Goal: Task Accomplishment & Management: Manage account settings

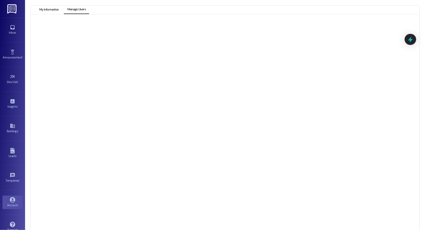
click at [42, 10] on button "My Information" at bounding box center [49, 10] width 26 height 9
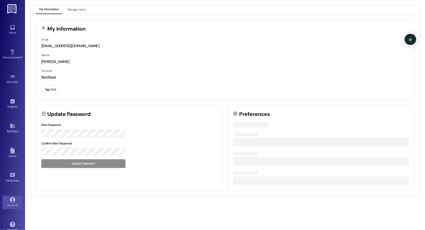
click at [45, 91] on button "Sign Out" at bounding box center [50, 89] width 19 height 9
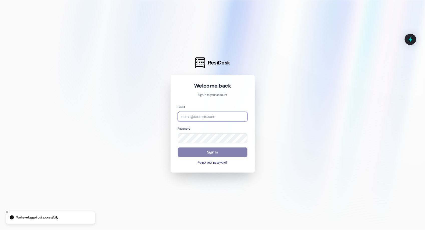
click at [238, 119] on input "email" at bounding box center [213, 117] width 70 height 10
click at [0, 229] on com-1password-button at bounding box center [0, 230] width 0 height 0
type input "[EMAIL_ADDRESS][DOMAIN_NAME]"
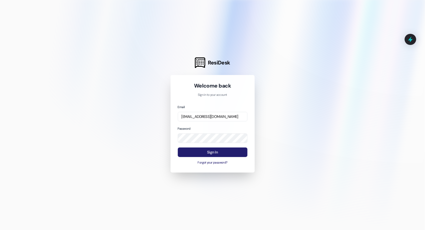
click at [204, 156] on button "Sign In" at bounding box center [213, 152] width 70 height 10
